Goal: Task Accomplishment & Management: Manage account settings

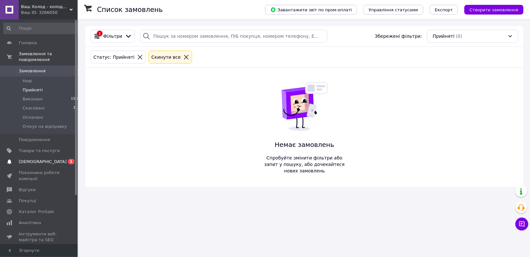
click at [41, 159] on span "[DEMOGRAPHIC_DATA]" at bounding box center [43, 162] width 48 height 6
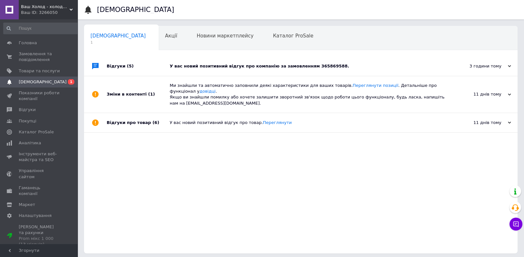
click at [243, 71] on div "У вас новий позитивний відгук про компанію за замовленням 365869588." at bounding box center [308, 66] width 277 height 19
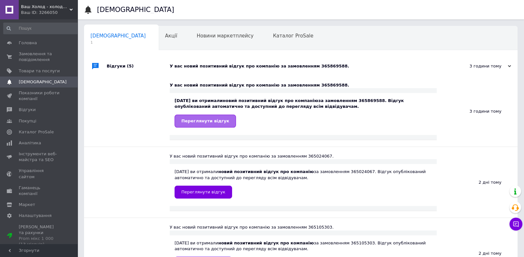
click at [217, 117] on link "Переглянути відгук" at bounding box center [205, 121] width 61 height 13
click at [41, 44] on span "Головна" at bounding box center [39, 43] width 41 height 6
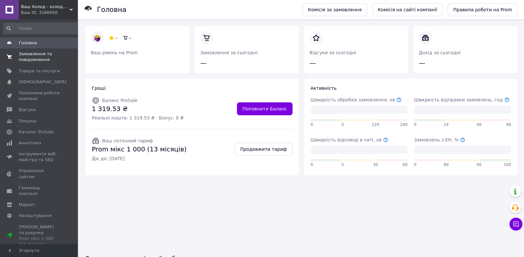
click at [45, 56] on span "Замовлення та повідомлення" at bounding box center [39, 57] width 41 height 12
